Goal: Transaction & Acquisition: Purchase product/service

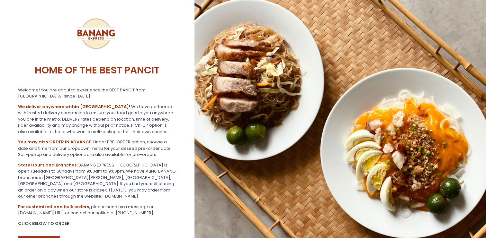
scroll to position [40, 0]
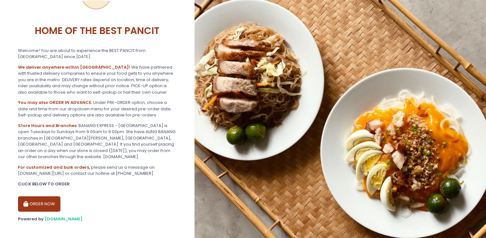
click at [41, 199] on button "ORDER NOW" at bounding box center [39, 204] width 42 height 15
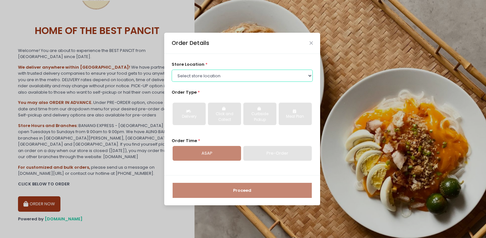
click at [234, 78] on select "Select store location BANANG EXPRESS - [GEOGRAPHIC_DATA], [GEOGRAPHIC_DATA] BAN…" at bounding box center [242, 76] width 141 height 12
select select "62ee0805b0024a001716a291"
click at [172, 70] on select "Select store location BANANG EXPRESS - [GEOGRAPHIC_DATA], [GEOGRAPHIC_DATA] BAN…" at bounding box center [242, 76] width 141 height 12
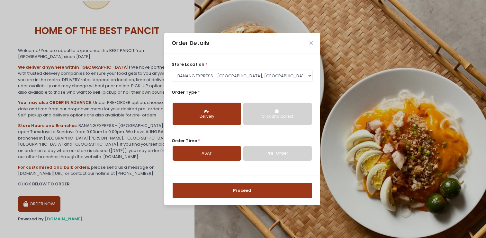
click at [292, 116] on div "Click and Collect" at bounding box center [277, 117] width 59 height 6
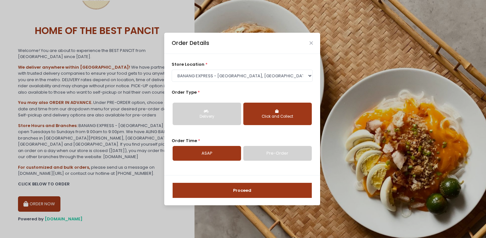
click at [263, 156] on link "Pre-Order" at bounding box center [277, 153] width 68 height 15
select select "[DATE]"
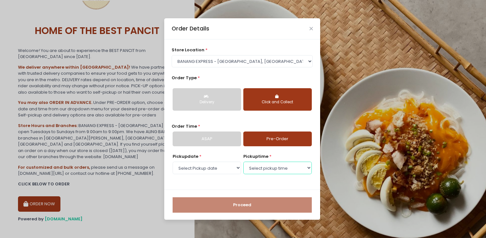
click at [259, 168] on select "Select pickup time 01:30 PM - 02:00 PM 02:00 PM - 02:30 PM 02:30 PM - 03:00 PM …" at bounding box center [277, 168] width 68 height 12
select select "15:00"
click at [243, 162] on select "Select pickup time 01:30 PM - 02:00 PM 02:00 PM - 02:30 PM 02:30 PM - 03:00 PM …" at bounding box center [277, 168] width 68 height 12
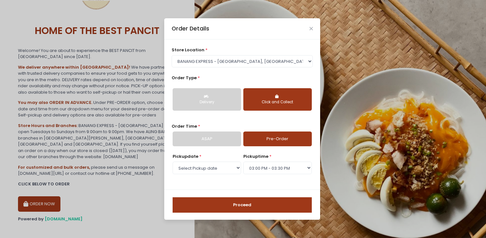
click at [233, 206] on button "Proceed" at bounding box center [242, 205] width 139 height 15
